Goal: Task Accomplishment & Management: Manage account settings

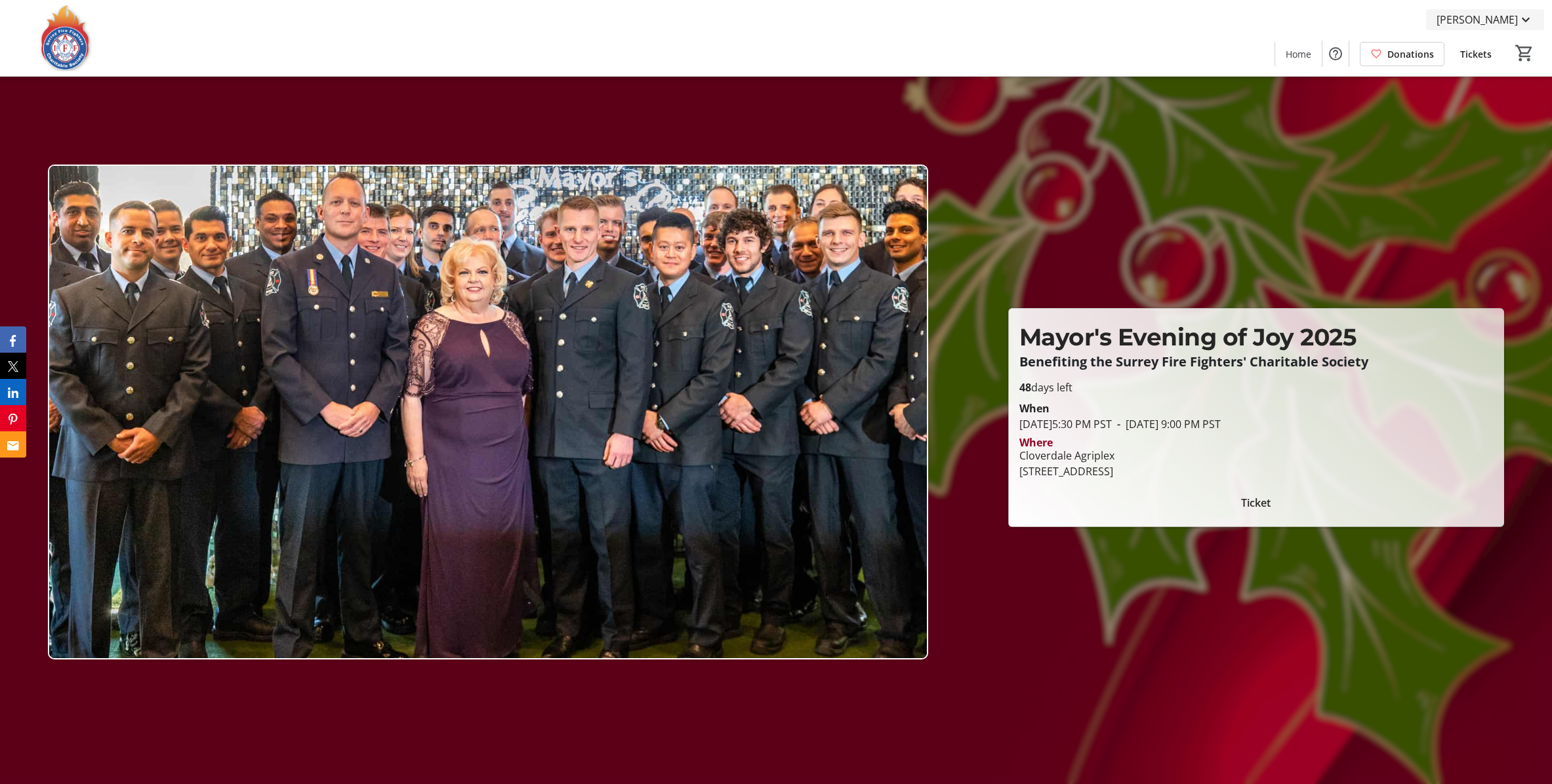
click at [1492, 15] on span "[PERSON_NAME]" at bounding box center [1477, 19] width 81 height 16
click at [1477, 118] on span "My Account" at bounding box center [1488, 113] width 90 height 16
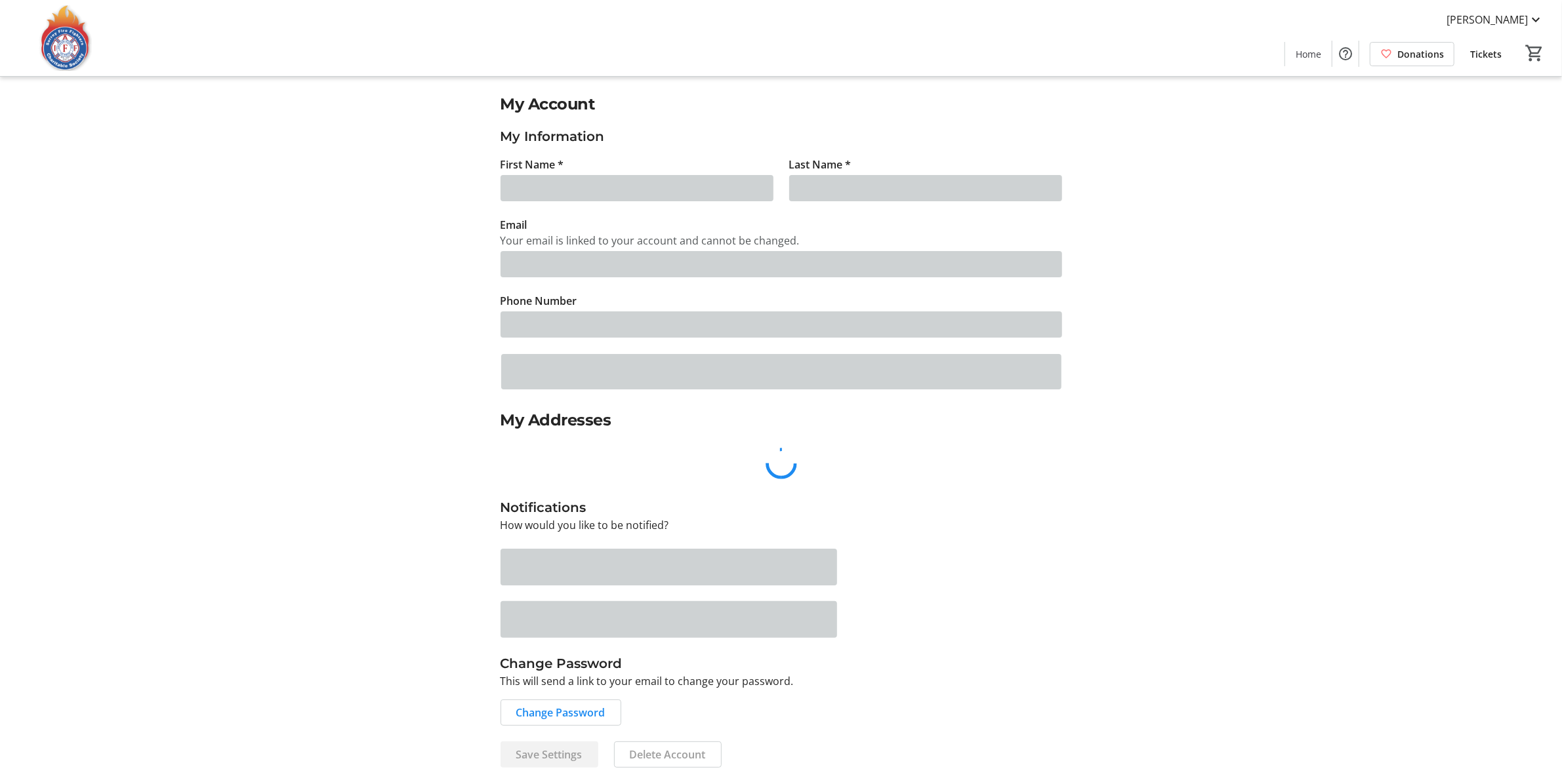
type input "[PERSON_NAME]"
type input "Sanchezverín"
type input "[PERSON_NAME][EMAIL_ADDRESS][PERSON_NAME][DOMAIN_NAME]"
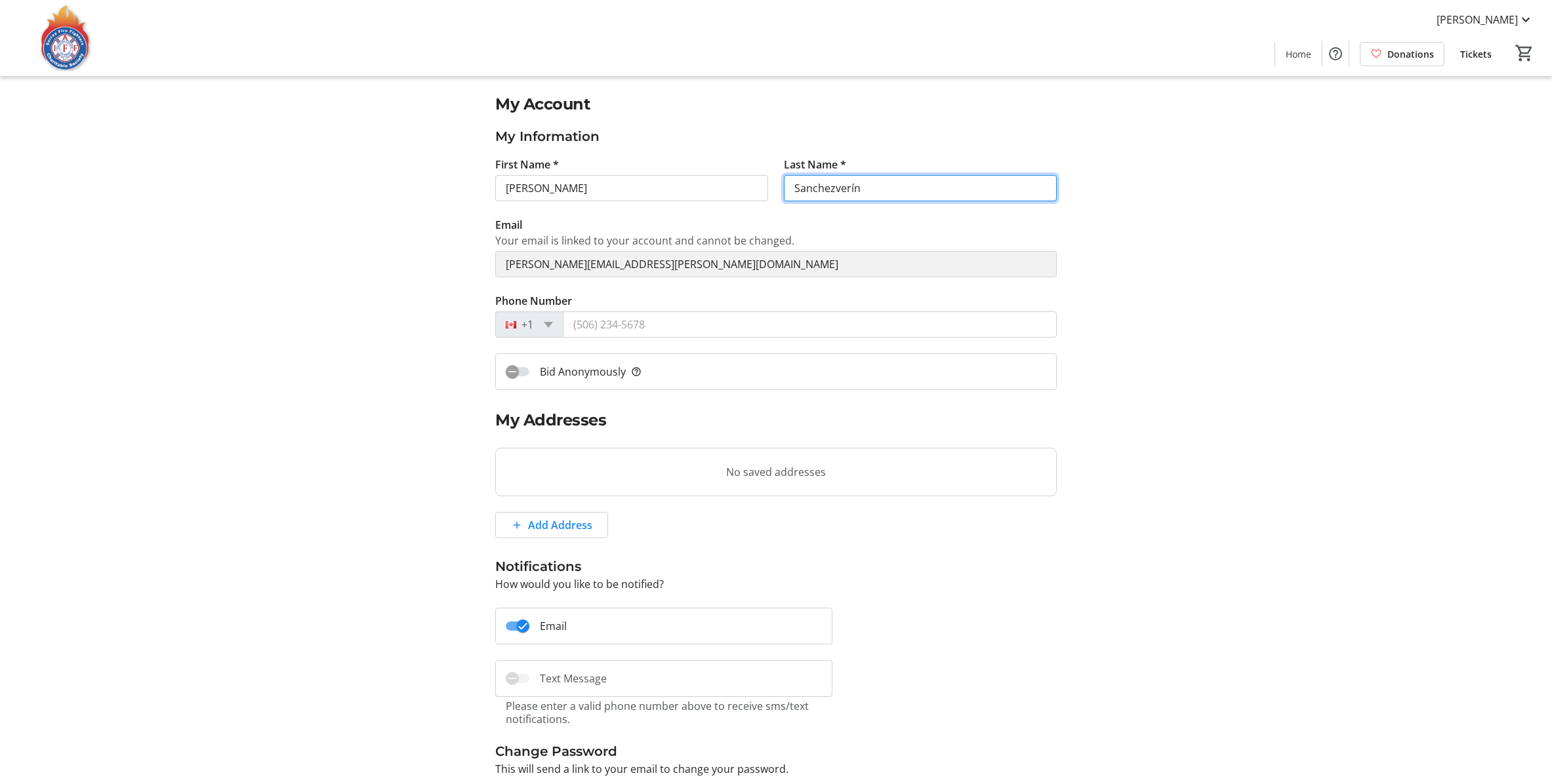
click at [829, 190] on input "Sanchezverín" at bounding box center [920, 188] width 272 height 26
type input "[PERSON_NAME]"
click at [1147, 176] on div "My Account My Information First Name * [PERSON_NAME] Last Name * [PERSON_NAME] …" at bounding box center [776, 474] width 866 height 763
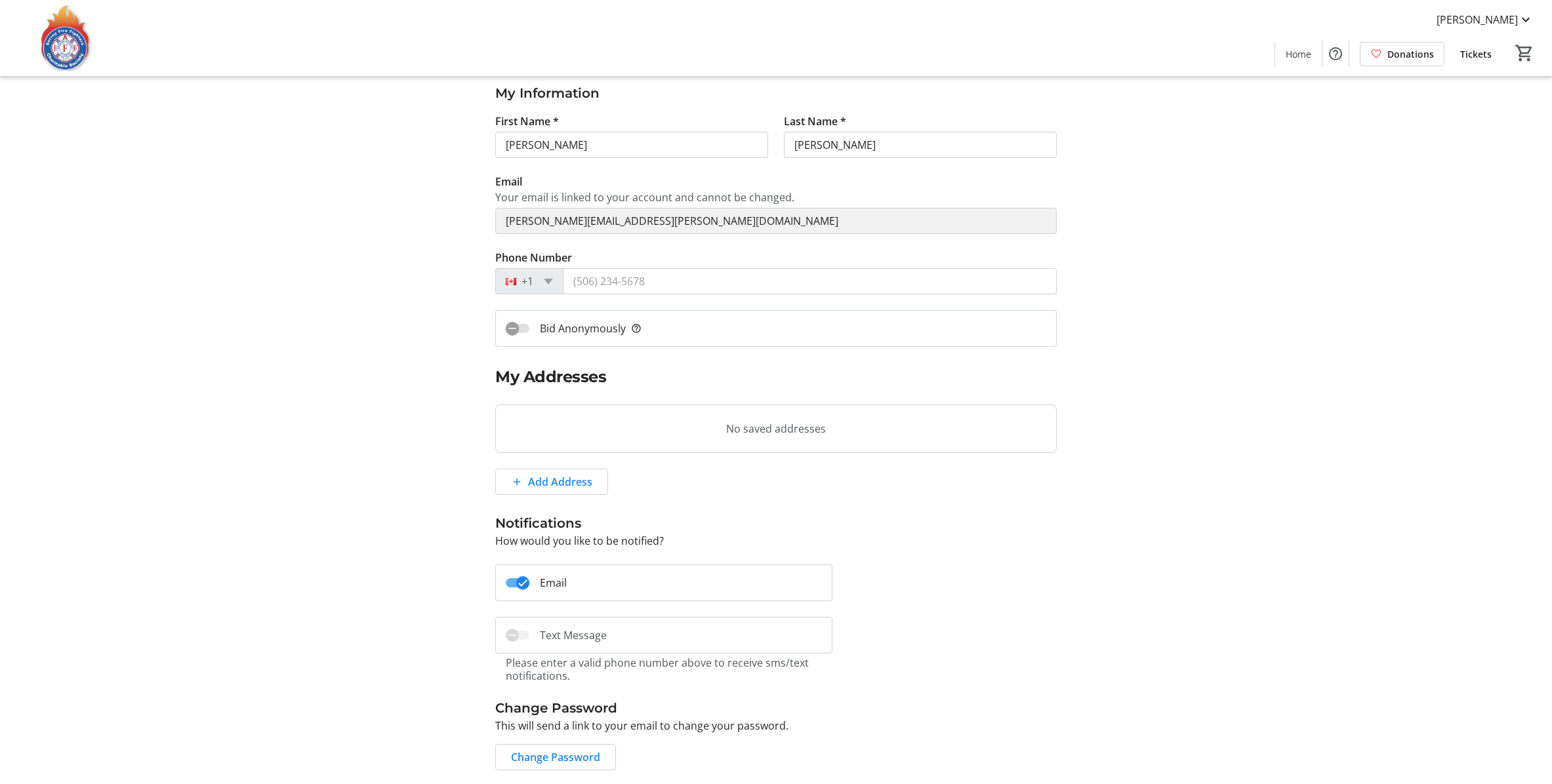
scroll to position [84, 0]
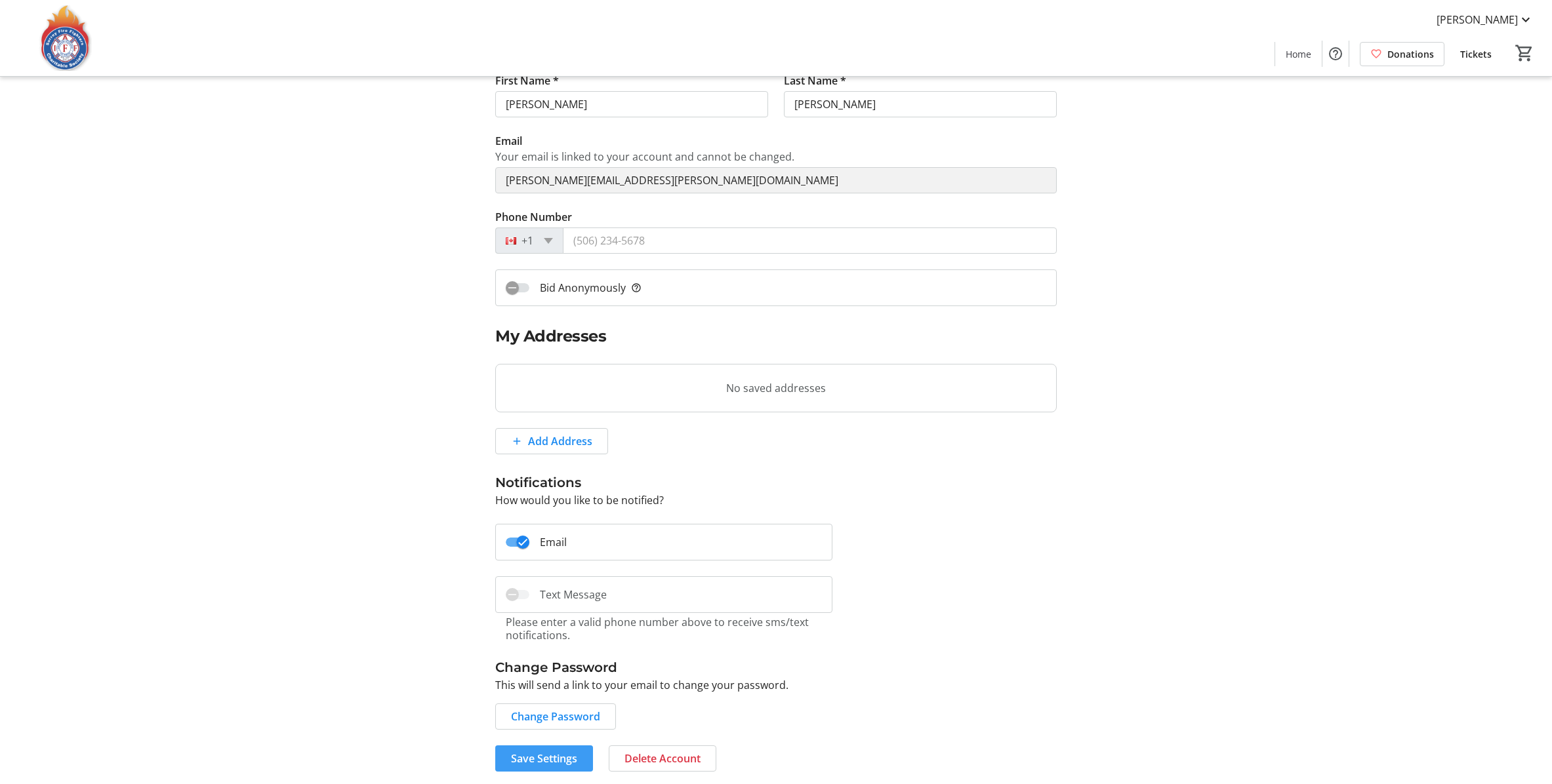
click at [565, 751] on span "Save Settings" at bounding box center [544, 758] width 66 height 16
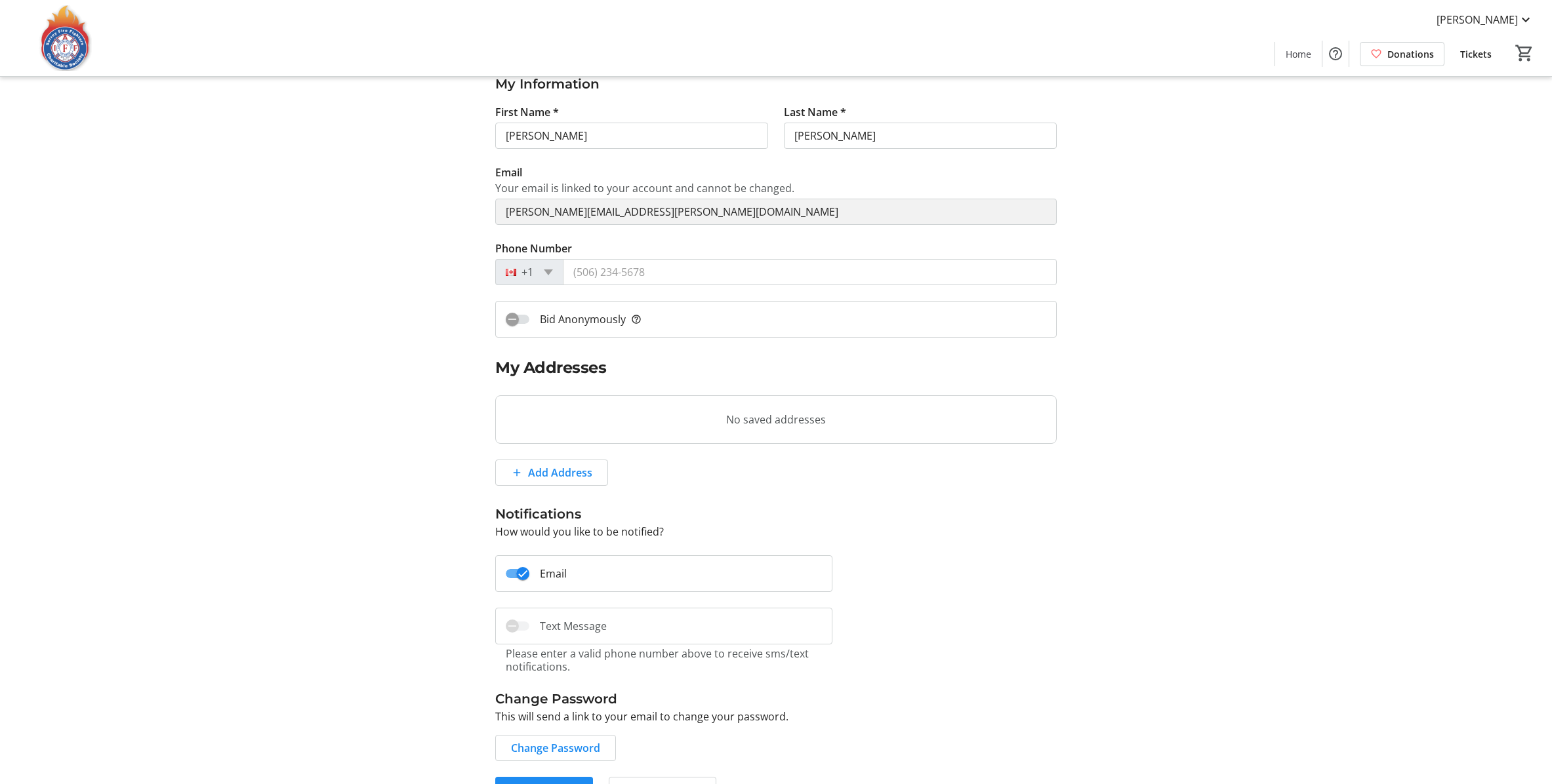
scroll to position [0, 0]
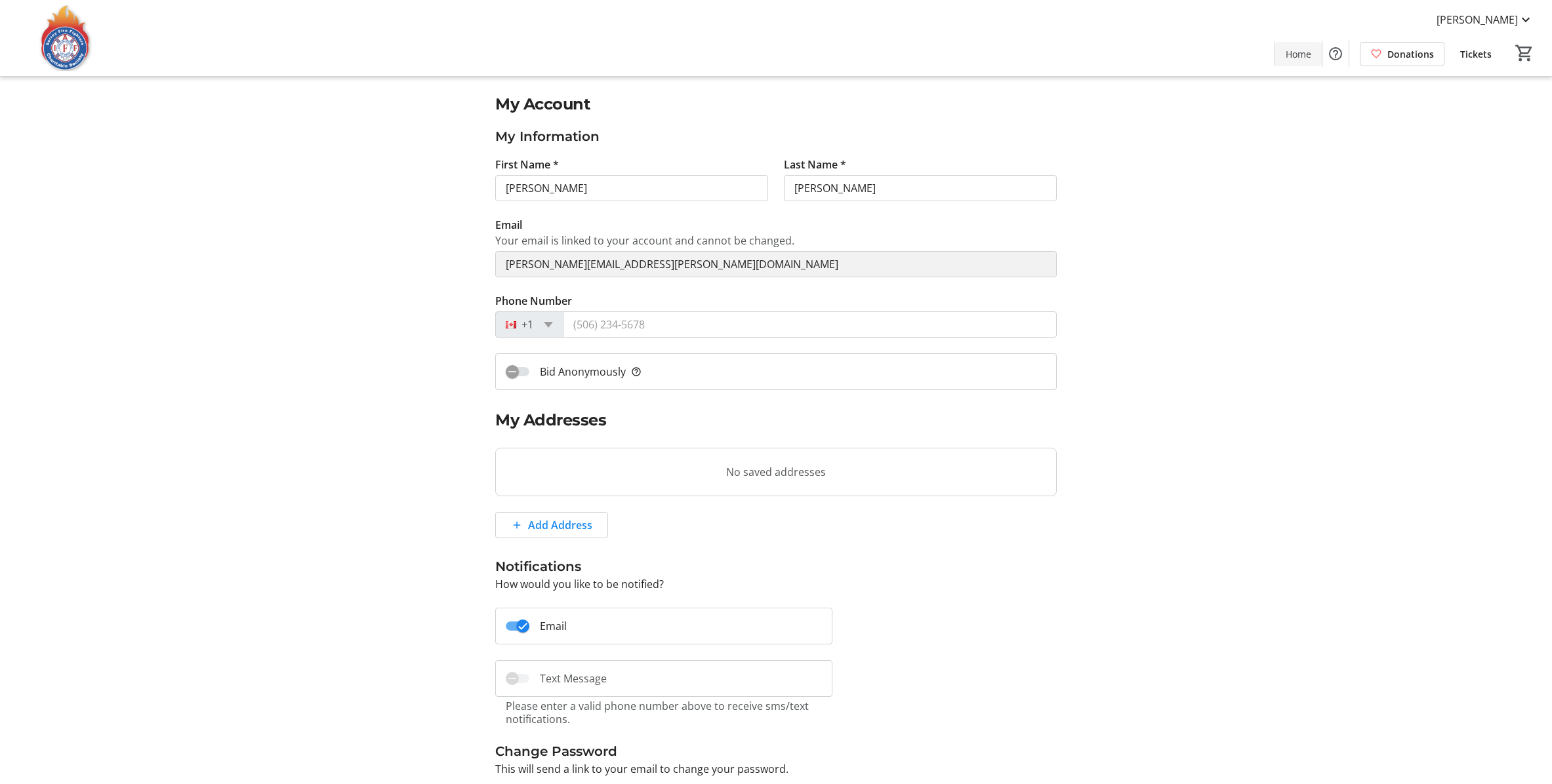
click at [1295, 55] on span "Home" at bounding box center [1298, 54] width 26 height 14
